Goal: Task Accomplishment & Management: Manage account settings

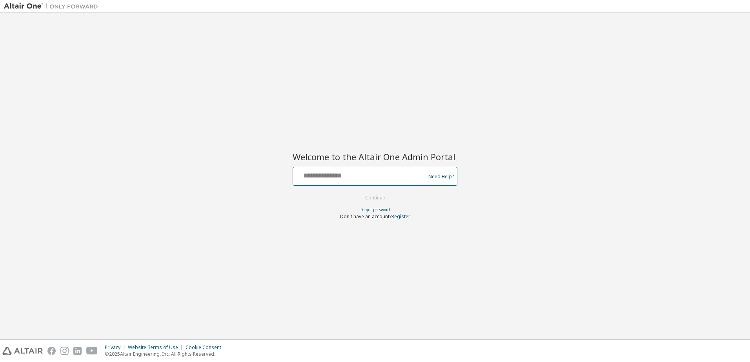
click at [353, 178] on input "text" at bounding box center [360, 174] width 128 height 11
type input "**********"
click at [376, 201] on button "Continue" at bounding box center [375, 198] width 36 height 12
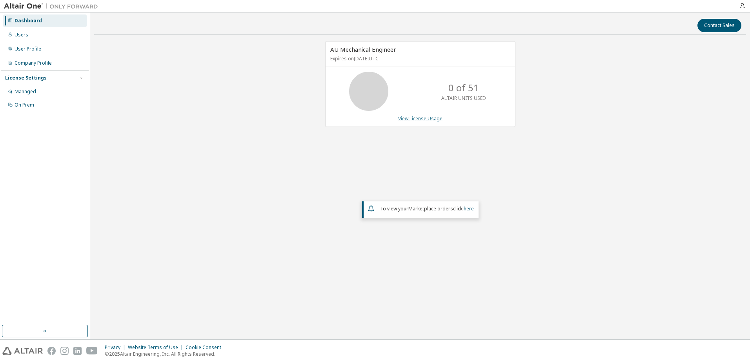
click at [428, 120] on link "View License Usage" at bounding box center [420, 118] width 44 height 7
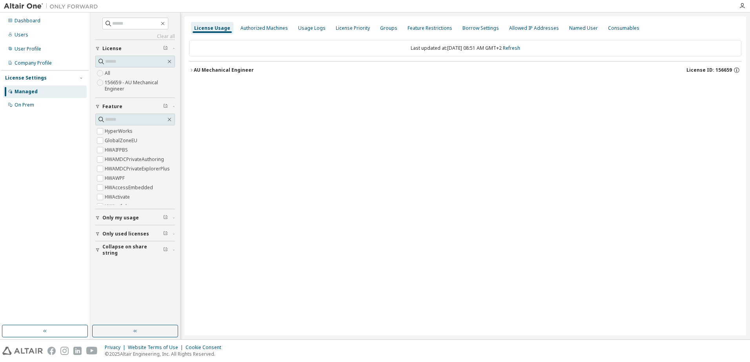
click at [191, 71] on icon "button" at bounding box center [191, 70] width 5 height 5
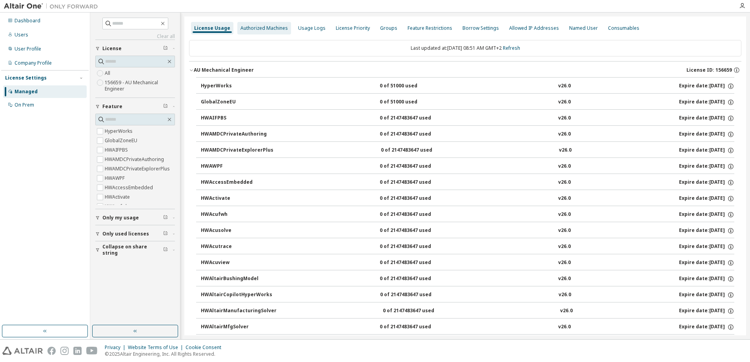
click at [258, 29] on div "Authorized Machines" at bounding box center [263, 28] width 47 height 6
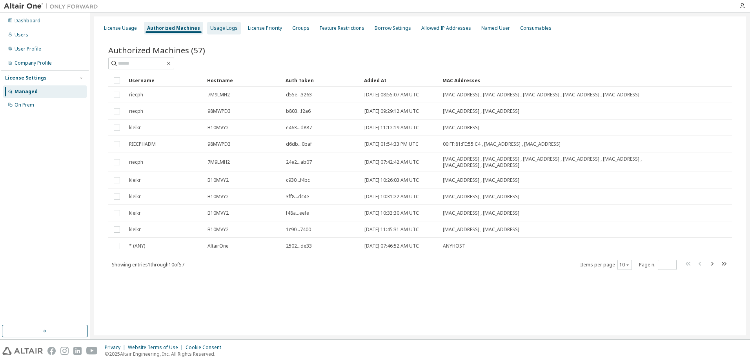
click at [223, 28] on div "Usage Logs" at bounding box center [223, 28] width 27 height 6
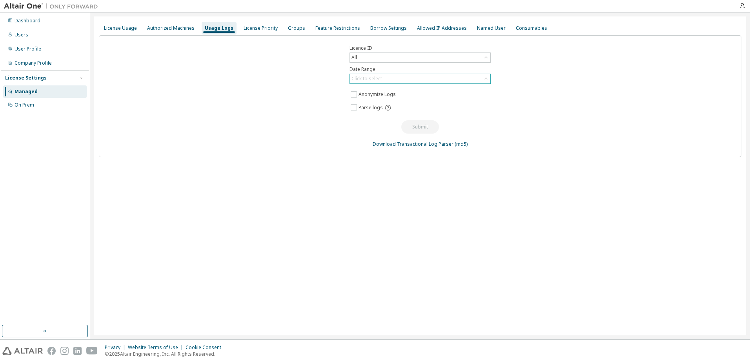
click at [368, 76] on div "Click to select" at bounding box center [366, 79] width 31 height 6
click at [373, 101] on li "Last 30 days" at bounding box center [419, 101] width 139 height 10
click at [409, 125] on button "Submit" at bounding box center [420, 126] width 38 height 13
click at [396, 56] on div "All" at bounding box center [420, 57] width 140 height 9
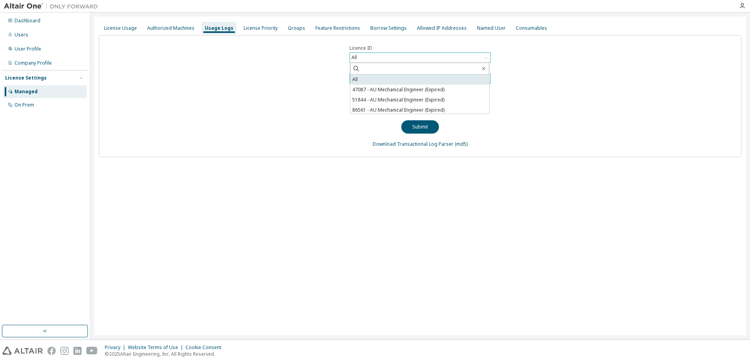
click at [385, 80] on li "All" at bounding box center [419, 80] width 139 height 10
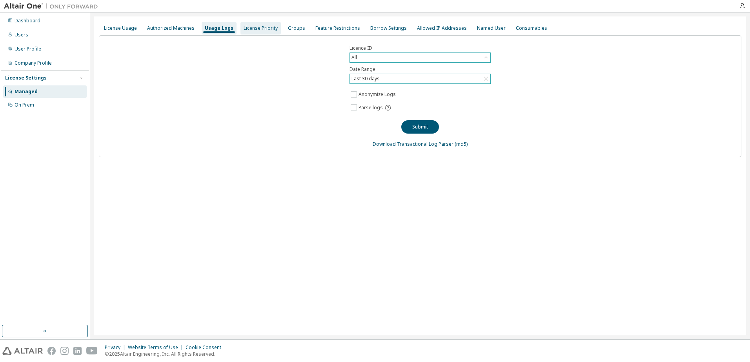
click at [262, 28] on div "License Priority" at bounding box center [261, 28] width 34 height 6
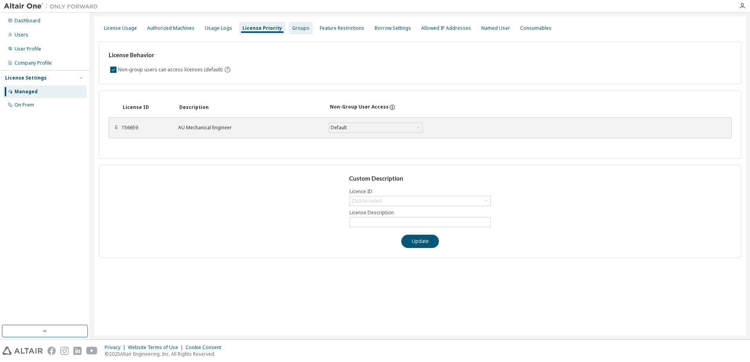
click at [292, 28] on div "Groups" at bounding box center [300, 28] width 17 height 6
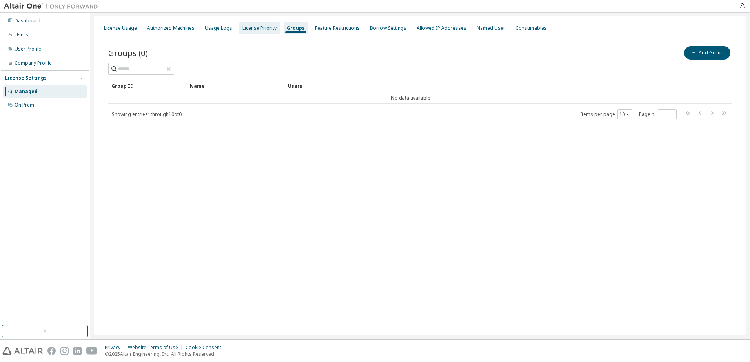
click at [262, 28] on div "License Priority" at bounding box center [259, 28] width 34 height 6
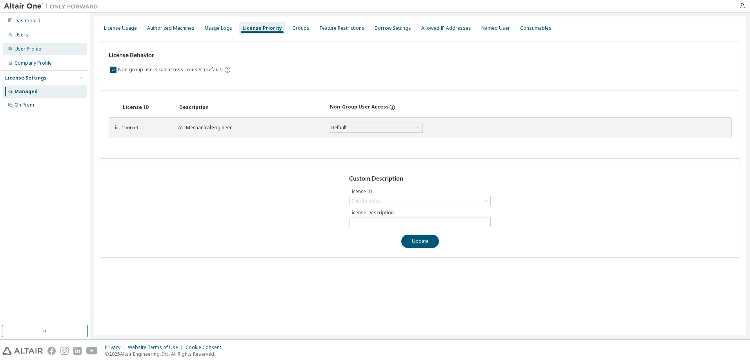
click at [22, 49] on div "User Profile" at bounding box center [28, 49] width 27 height 6
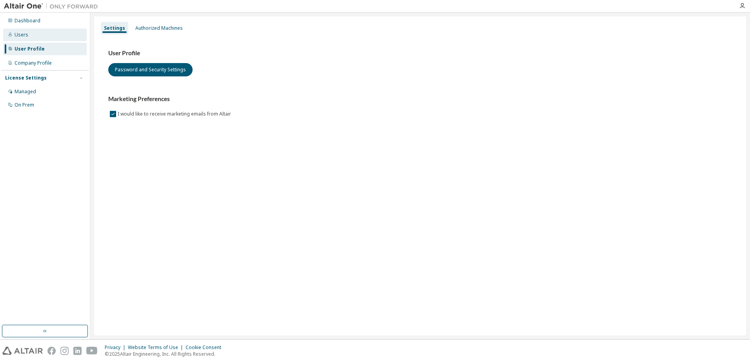
click at [23, 35] on div "Users" at bounding box center [22, 35] width 14 height 6
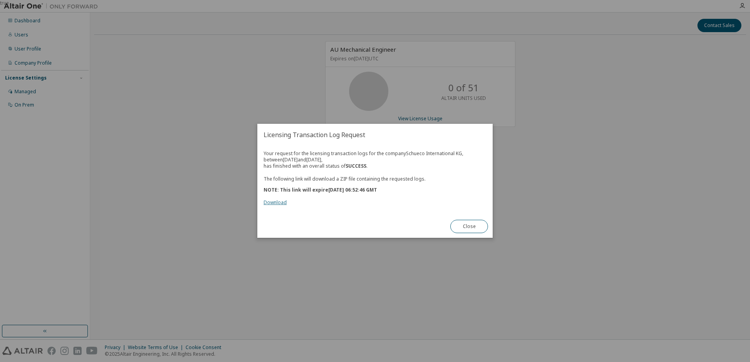
click at [276, 204] on link "Download" at bounding box center [275, 203] width 23 height 7
click at [481, 226] on button "Close" at bounding box center [469, 226] width 38 height 13
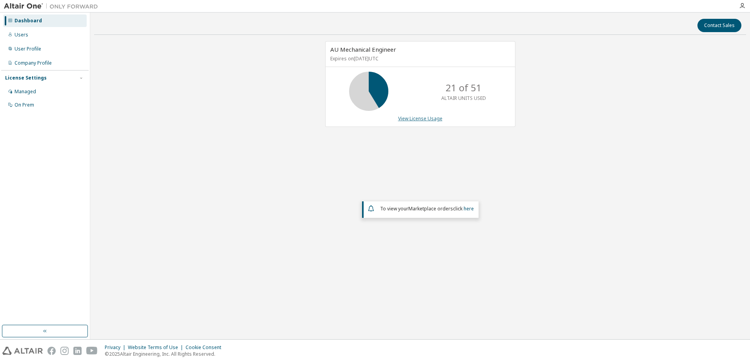
click at [409, 117] on link "View License Usage" at bounding box center [420, 118] width 44 height 7
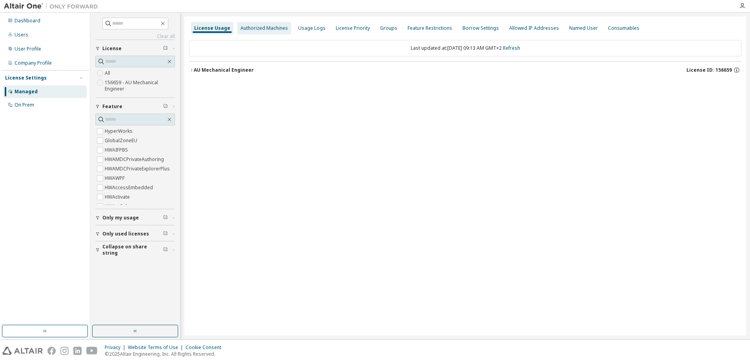
click at [269, 30] on div "Authorized Machines" at bounding box center [263, 28] width 47 height 6
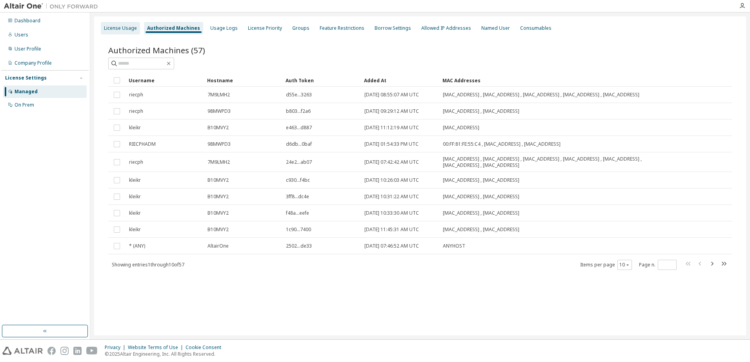
click at [106, 31] on div "License Usage" at bounding box center [120, 28] width 39 height 13
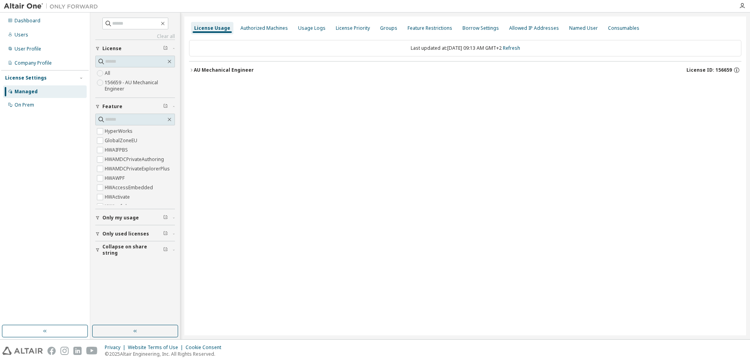
click at [199, 72] on div "AU Mechanical Engineer" at bounding box center [224, 70] width 60 height 6
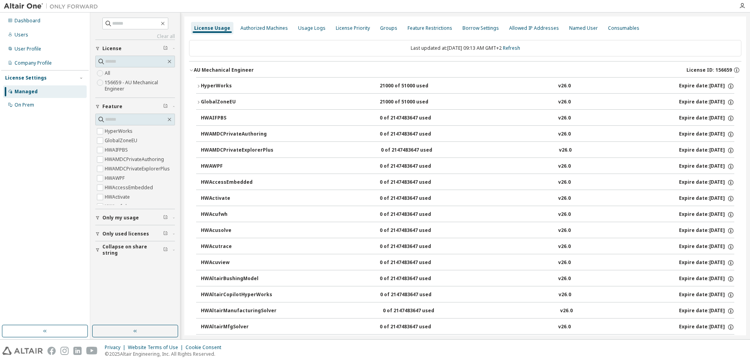
click at [199, 72] on div "AU Mechanical Engineer" at bounding box center [224, 70] width 60 height 6
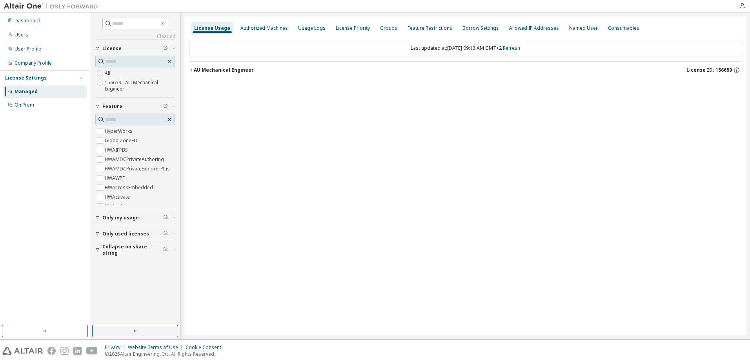
click at [193, 69] on icon "button" at bounding box center [191, 70] width 5 height 5
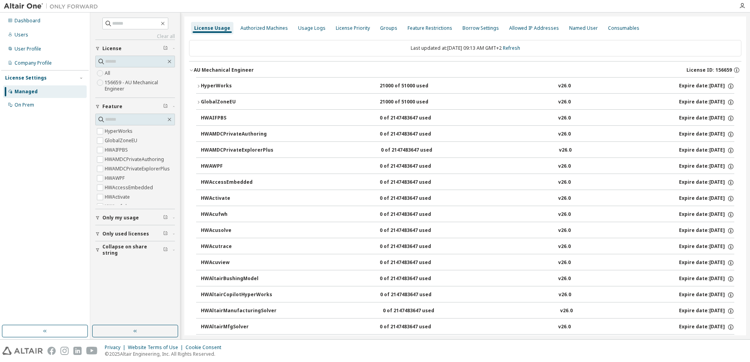
click at [193, 69] on icon "button" at bounding box center [191, 70] width 5 height 5
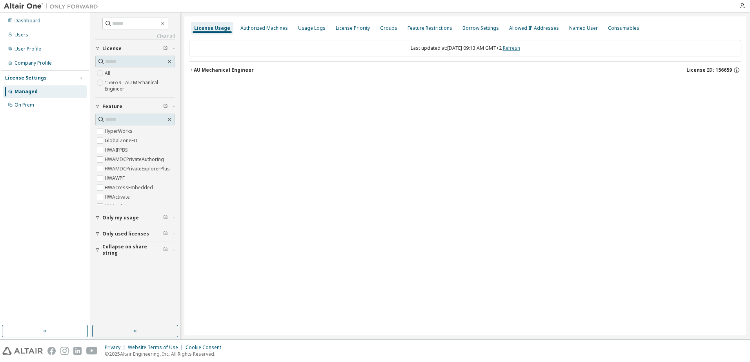
click at [515, 49] on link "Refresh" at bounding box center [511, 48] width 17 height 7
click at [191, 70] on icon "button" at bounding box center [191, 70] width 5 height 5
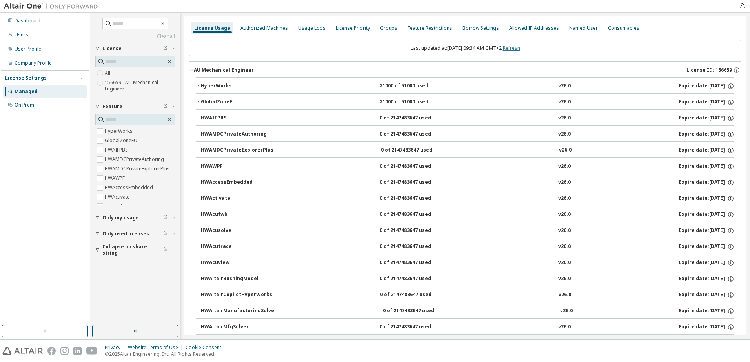
click at [520, 47] on link "Refresh" at bounding box center [511, 48] width 17 height 7
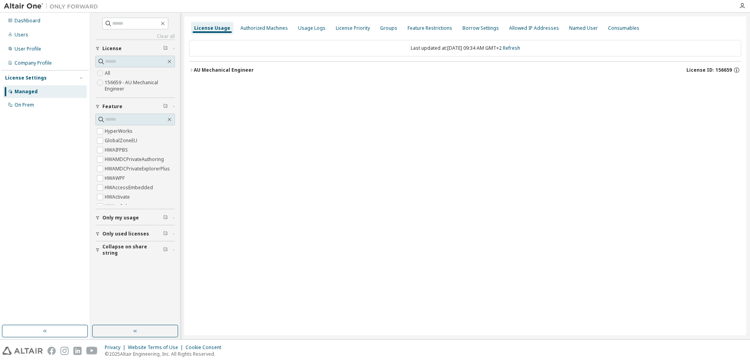
click at [192, 70] on icon "button" at bounding box center [192, 70] width 2 height 3
click at [516, 49] on link "Refresh" at bounding box center [511, 48] width 17 height 7
click at [192, 70] on icon "button" at bounding box center [192, 70] width 2 height 3
